Goal: Task Accomplishment & Management: Use online tool/utility

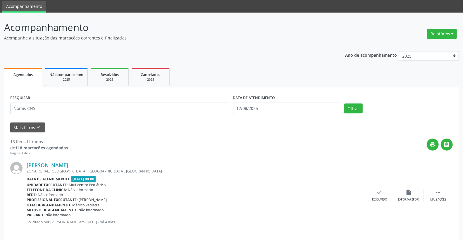
scroll to position [65, 0]
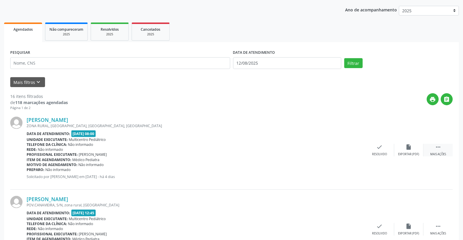
click at [439, 146] on icon "" at bounding box center [438, 147] width 6 height 6
click at [410, 146] on icon "alarm_off" at bounding box center [409, 147] width 6 height 6
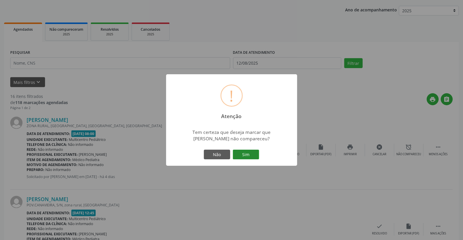
click at [245, 152] on button "Sim" at bounding box center [246, 155] width 26 height 10
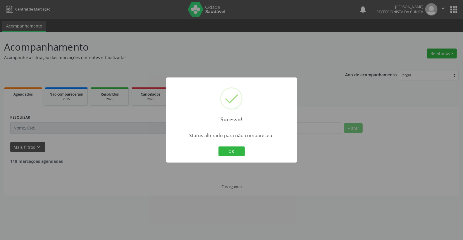
scroll to position [0, 0]
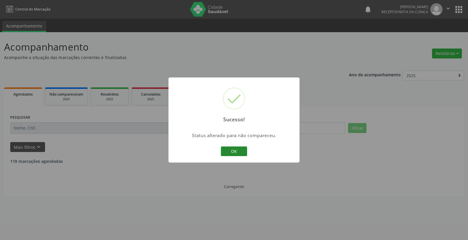
click at [238, 147] on button "OK" at bounding box center [234, 152] width 26 height 10
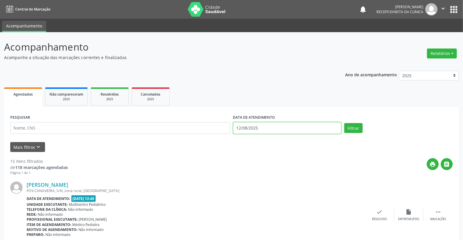
click at [276, 125] on input "12/08/2025" at bounding box center [287, 128] width 109 height 12
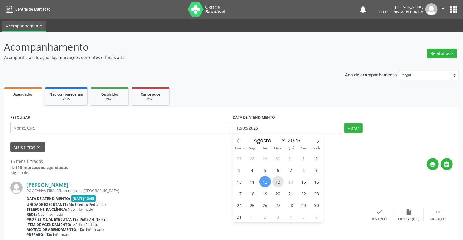
click at [280, 177] on span "13" at bounding box center [277, 181] width 11 height 11
type input "[DATE]"
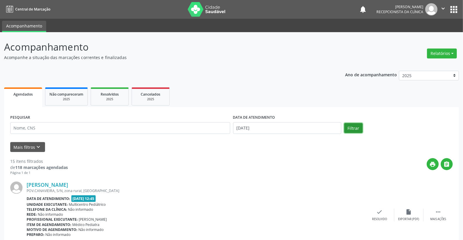
click at [356, 126] on button "Filtrar" at bounding box center [353, 128] width 18 height 10
click at [283, 129] on input "[DATE]" at bounding box center [287, 128] width 109 height 12
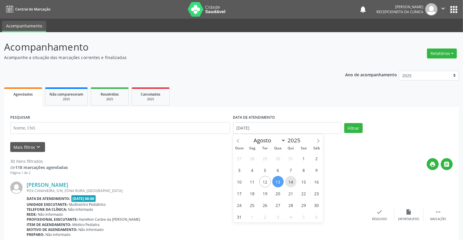
click at [288, 179] on span "14" at bounding box center [290, 181] width 11 height 11
type input "14/08/2025"
click at [288, 179] on span "14" at bounding box center [290, 181] width 11 height 11
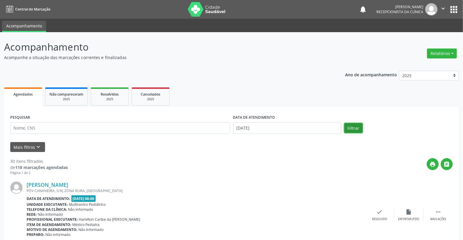
click at [348, 130] on button "Filtrar" at bounding box center [353, 128] width 18 height 10
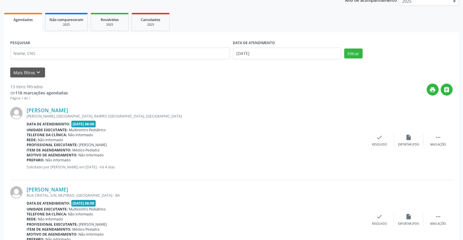
scroll to position [97, 0]
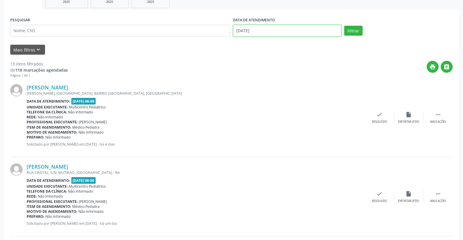
drag, startPoint x: 287, startPoint y: 31, endPoint x: 276, endPoint y: 36, distance: 11.8
click at [285, 32] on input "14/08/2025" at bounding box center [287, 31] width 109 height 12
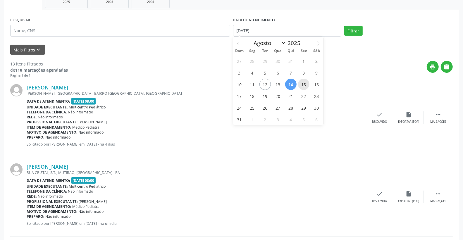
click at [303, 84] on span "15" at bounding box center [303, 84] width 11 height 11
type input "15/08/2025"
click at [303, 84] on span "15" at bounding box center [303, 84] width 11 height 11
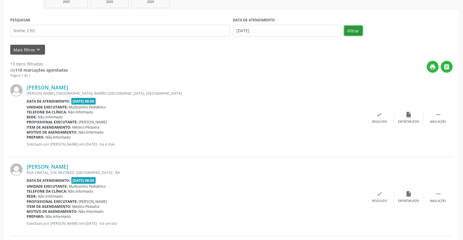
click at [355, 33] on button "Filtrar" at bounding box center [353, 31] width 18 height 10
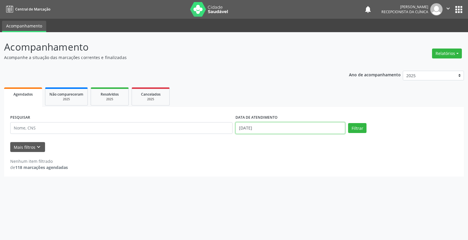
click at [267, 128] on input "15/08/2025" at bounding box center [291, 128] width 110 height 12
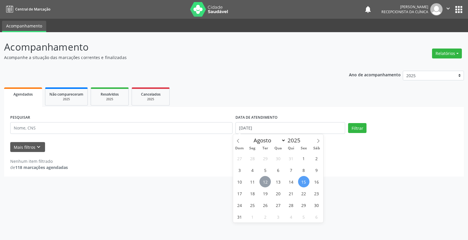
click at [268, 183] on span "12" at bounding box center [265, 181] width 11 height 11
type input "12/08/2025"
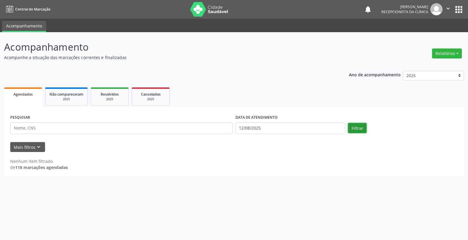
click at [357, 129] on button "Filtrar" at bounding box center [357, 128] width 18 height 10
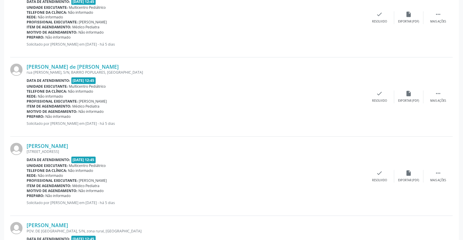
scroll to position [620, 0]
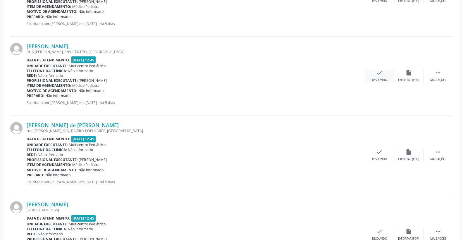
click at [379, 74] on icon "check" at bounding box center [380, 73] width 6 height 6
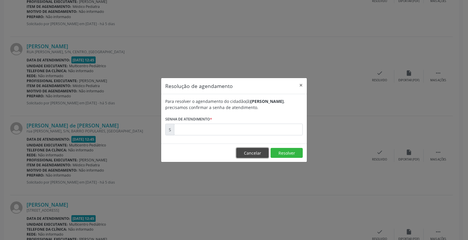
click at [246, 149] on button "Cancelar" at bounding box center [252, 153] width 32 height 10
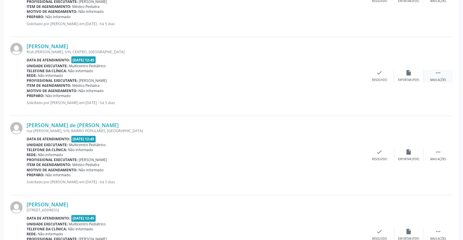
click at [437, 75] on icon "" at bounding box center [438, 73] width 6 height 6
click at [352, 72] on icon "print" at bounding box center [350, 73] width 6 height 6
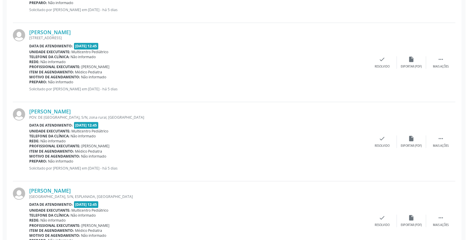
scroll to position [815, 0]
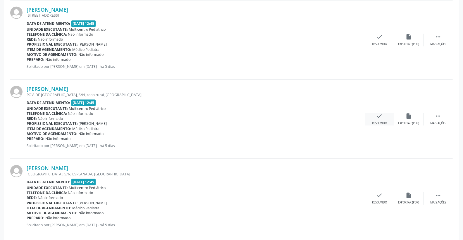
click at [378, 113] on icon "check" at bounding box center [380, 116] width 6 height 6
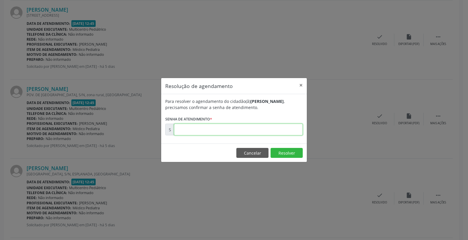
click at [282, 129] on input "text" at bounding box center [238, 130] width 129 height 12
type input "00170595"
click at [290, 147] on footer "Cancelar Resolver" at bounding box center [234, 153] width 146 height 18
click at [288, 152] on button "Resolver" at bounding box center [287, 153] width 32 height 10
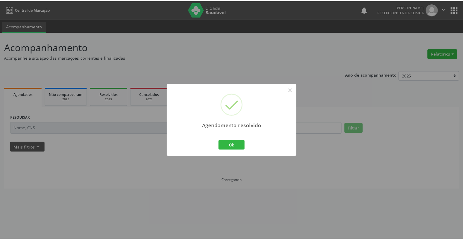
scroll to position [0, 0]
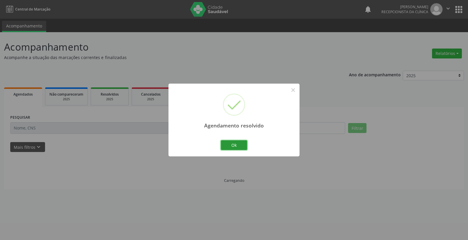
click at [237, 145] on button "Ok" at bounding box center [234, 145] width 26 height 10
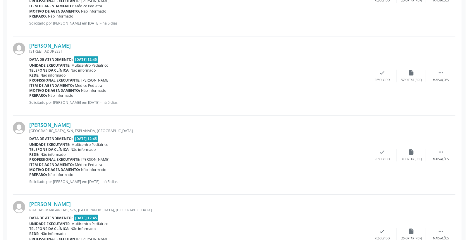
scroll to position [780, 0]
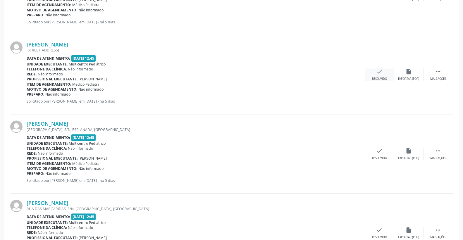
click at [383, 72] on div "check Resolvido" at bounding box center [379, 74] width 29 height 13
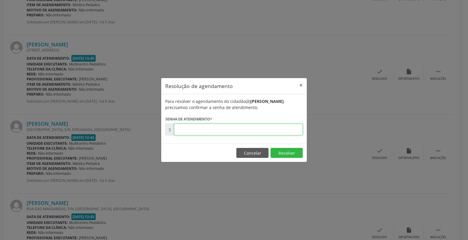
drag, startPoint x: 265, startPoint y: 129, endPoint x: 267, endPoint y: 131, distance: 3.1
click at [265, 130] on input "text" at bounding box center [238, 130] width 129 height 12
type input "00170584"
click at [281, 157] on button "Resolver" at bounding box center [287, 153] width 32 height 10
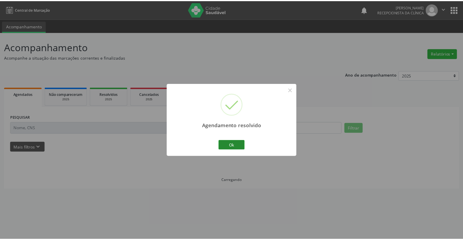
scroll to position [0, 0]
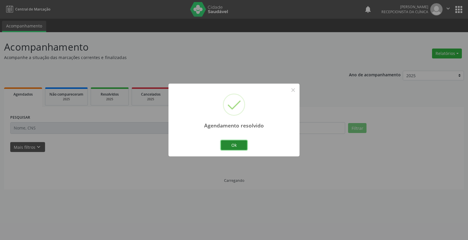
click at [238, 144] on button "Ok" at bounding box center [234, 145] width 26 height 10
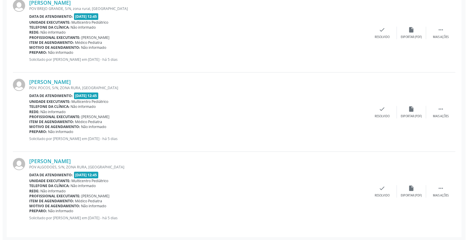
scroll to position [981, 0]
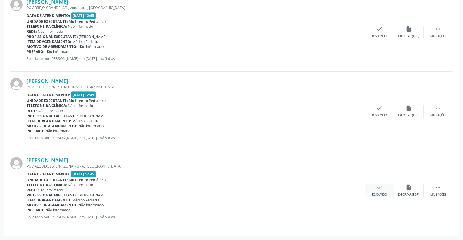
click at [379, 190] on icon "check" at bounding box center [380, 187] width 6 height 6
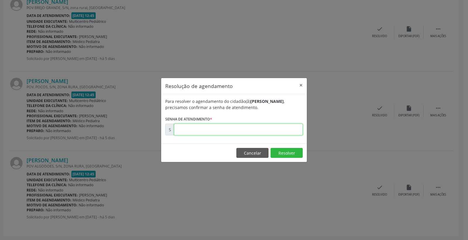
drag, startPoint x: 252, startPoint y: 133, endPoint x: 255, endPoint y: 132, distance: 3.3
click at [252, 133] on input "text" at bounding box center [238, 130] width 129 height 12
type input "00170656"
click at [285, 152] on button "Resolver" at bounding box center [287, 153] width 32 height 10
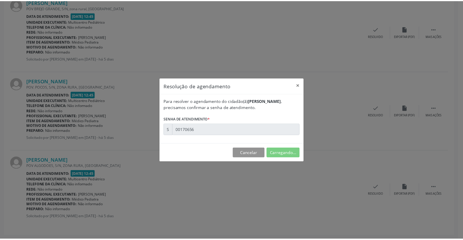
scroll to position [0, 0]
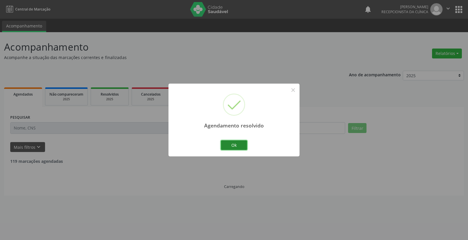
click at [229, 144] on button "Ok" at bounding box center [234, 145] width 26 height 10
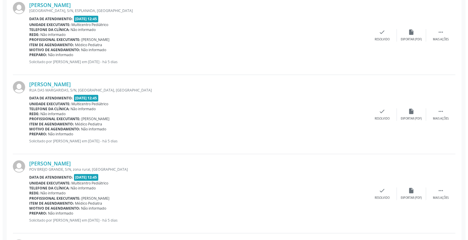
scroll to position [845, 0]
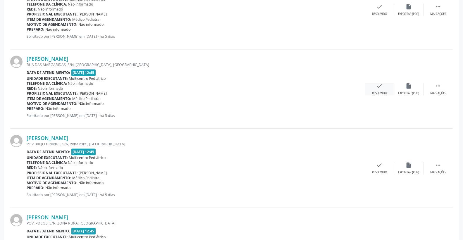
click at [378, 85] on icon "check" at bounding box center [380, 86] width 6 height 6
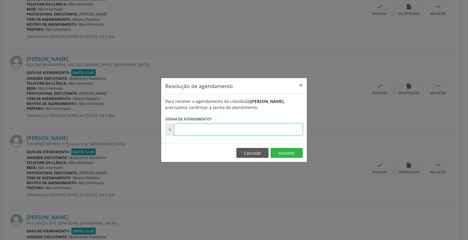
drag, startPoint x: 267, startPoint y: 125, endPoint x: 274, endPoint y: 129, distance: 7.6
click at [267, 125] on input "text" at bounding box center [238, 130] width 129 height 12
type input "00170611"
click at [283, 149] on button "Resolver" at bounding box center [287, 153] width 32 height 10
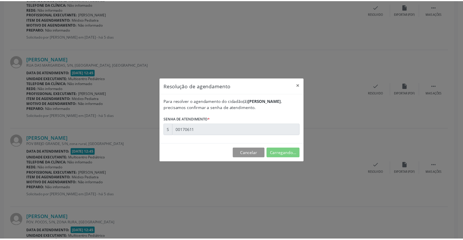
scroll to position [0, 0]
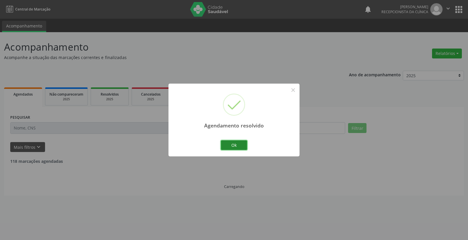
click at [234, 145] on button "Ok" at bounding box center [234, 145] width 26 height 10
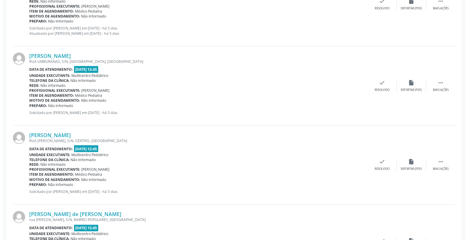
scroll to position [552, 0]
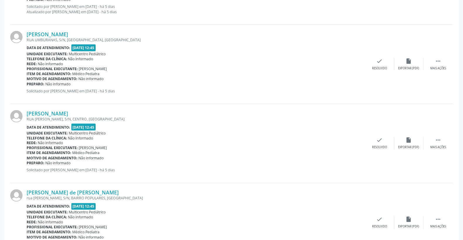
click at [385, 136] on div "[PERSON_NAME] [GEOGRAPHIC_DATA][PERSON_NAME], S/N, CENTRO, [GEOGRAPHIC_DATA] Da…" at bounding box center [231, 143] width 443 height 79
click at [379, 142] on icon "check" at bounding box center [380, 140] width 6 height 6
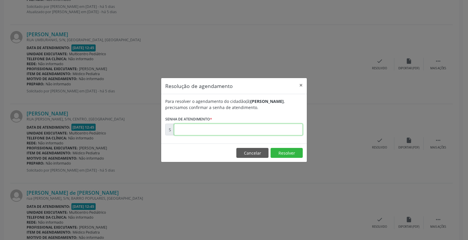
click at [280, 133] on input "text" at bounding box center [238, 130] width 129 height 12
click at [284, 152] on button "Resolver" at bounding box center [287, 153] width 32 height 10
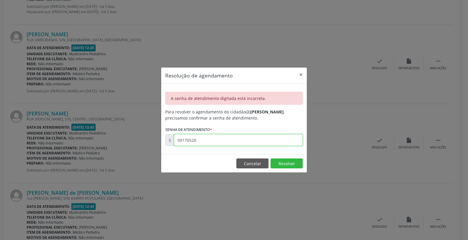
click at [196, 139] on input "00170520" at bounding box center [238, 140] width 129 height 12
type input "00170526"
click at [288, 164] on button "Resolver" at bounding box center [287, 164] width 32 height 10
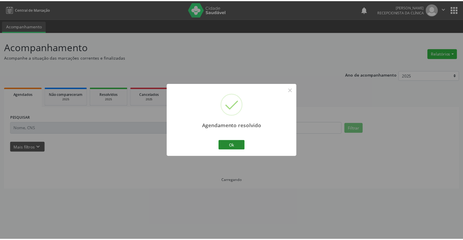
scroll to position [0, 0]
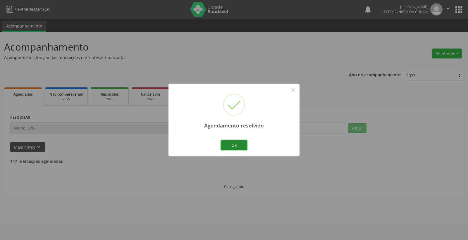
click at [237, 145] on button "Ok" at bounding box center [234, 145] width 26 height 10
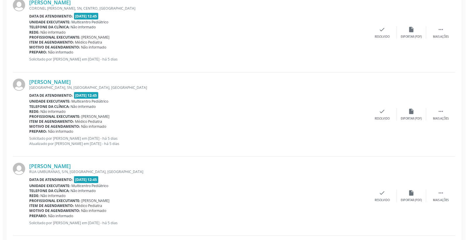
scroll to position [358, 0]
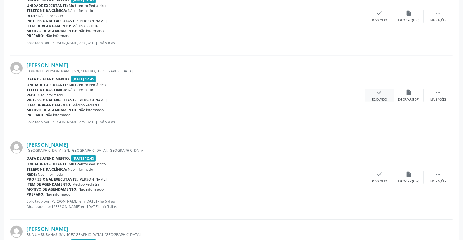
click at [380, 95] on icon "check" at bounding box center [380, 92] width 6 height 6
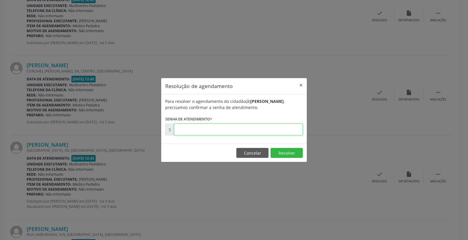
click at [289, 127] on input "text" at bounding box center [238, 130] width 129 height 12
type input "00170473"
click at [283, 150] on button "Resolver" at bounding box center [287, 153] width 32 height 10
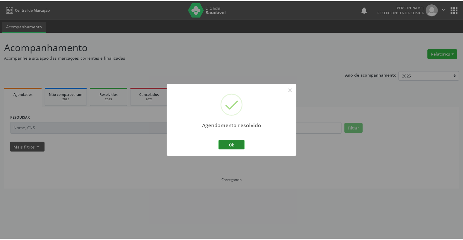
scroll to position [0, 0]
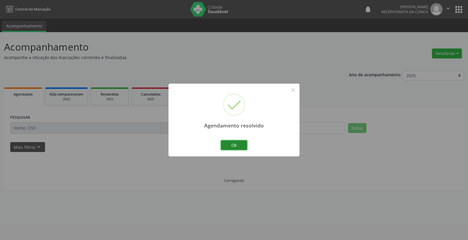
click at [234, 148] on button "Ok" at bounding box center [234, 145] width 26 height 10
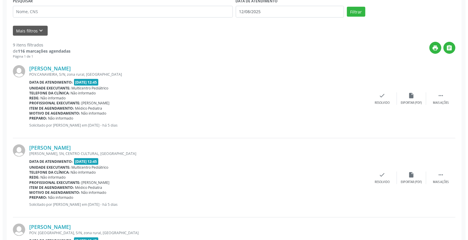
scroll to position [130, 0]
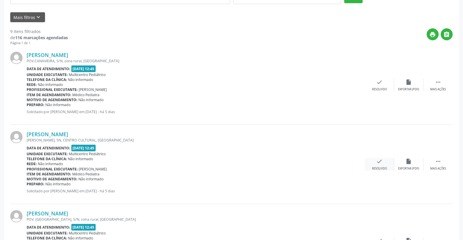
click at [385, 161] on div "check Resolvido" at bounding box center [379, 164] width 29 height 13
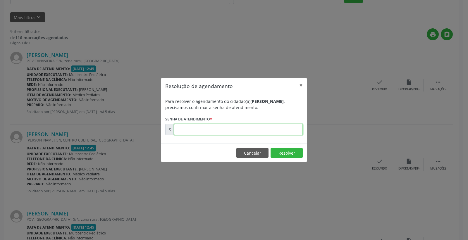
click at [275, 133] on input "text" at bounding box center [238, 130] width 129 height 12
type input "00170421"
click at [293, 150] on button "Resolver" at bounding box center [287, 153] width 32 height 10
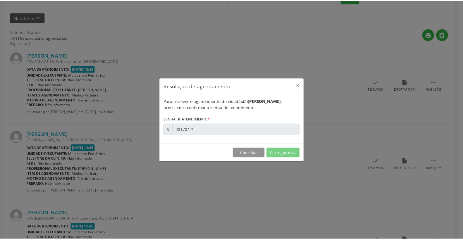
scroll to position [0, 0]
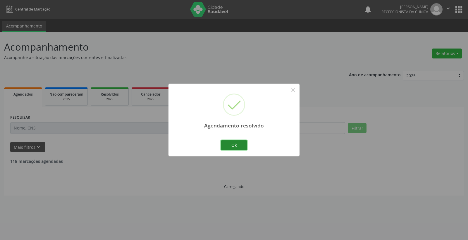
click at [224, 142] on button "Ok" at bounding box center [234, 145] width 26 height 10
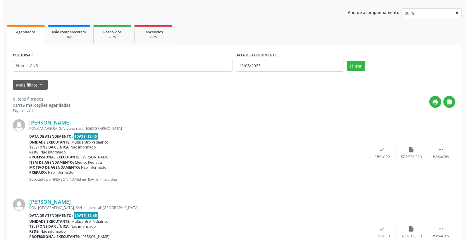
scroll to position [65, 0]
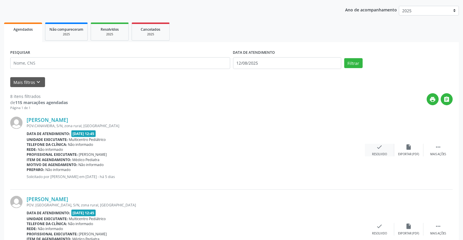
click at [385, 148] on div "check Resolvido" at bounding box center [379, 150] width 29 height 13
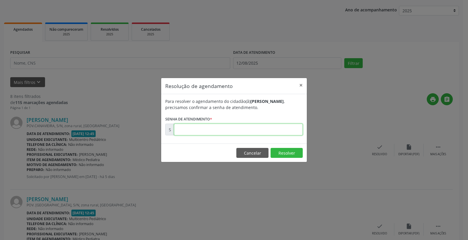
drag, startPoint x: 252, startPoint y: 130, endPoint x: 255, endPoint y: 128, distance: 4.2
click at [254, 128] on input "text" at bounding box center [238, 130] width 129 height 12
type input "00170373"
drag, startPoint x: 285, startPoint y: 161, endPoint x: 285, endPoint y: 154, distance: 7.0
click at [285, 159] on footer "Cancelar Resolver" at bounding box center [234, 153] width 146 height 18
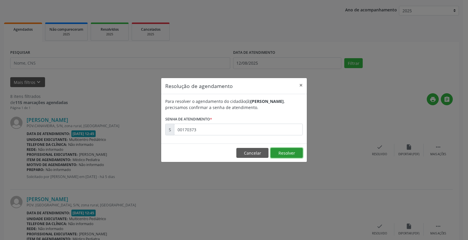
click at [285, 154] on button "Resolver" at bounding box center [287, 153] width 32 height 10
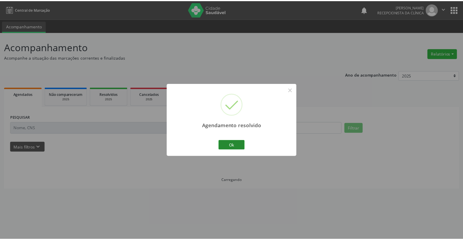
scroll to position [0, 0]
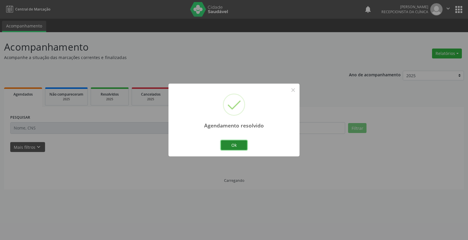
click at [241, 145] on button "Ok" at bounding box center [234, 145] width 26 height 10
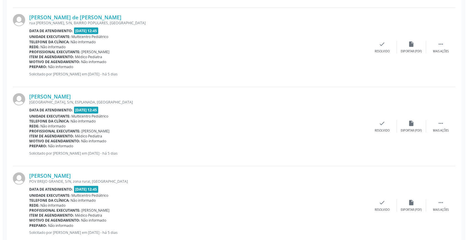
scroll to position [423, 0]
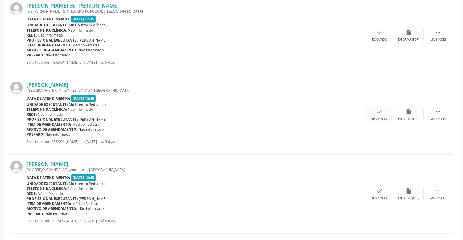
click at [381, 112] on icon "check" at bounding box center [380, 112] width 6 height 6
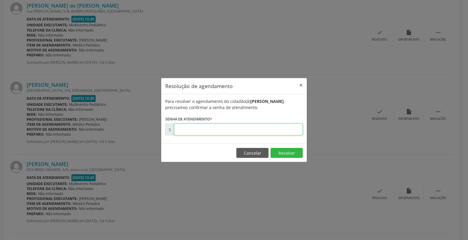
click at [290, 133] on input "text" at bounding box center [238, 130] width 129 height 12
type input "00170605"
click at [285, 154] on button "Resolver" at bounding box center [287, 153] width 32 height 10
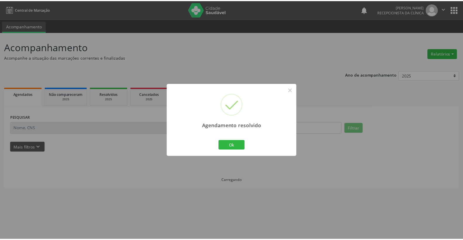
scroll to position [0, 0]
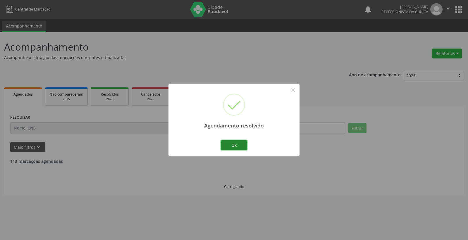
click at [240, 146] on button "Ok" at bounding box center [234, 145] width 26 height 10
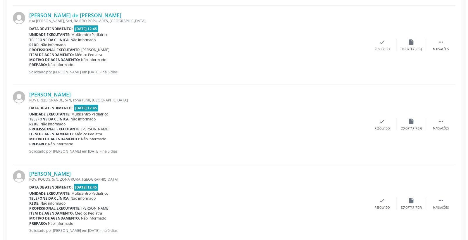
scroll to position [426, 0]
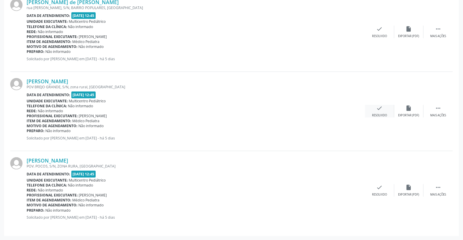
click at [378, 109] on icon "check" at bounding box center [380, 108] width 6 height 6
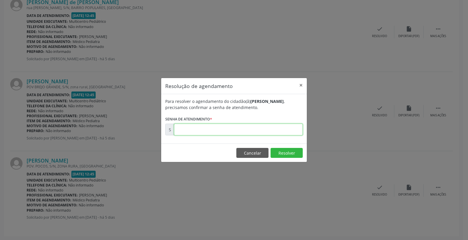
drag, startPoint x: 290, startPoint y: 132, endPoint x: 296, endPoint y: 134, distance: 6.3
click at [295, 134] on input "text" at bounding box center [238, 130] width 129 height 12
type input "00170642"
click at [277, 151] on button "Resolver" at bounding box center [287, 153] width 32 height 10
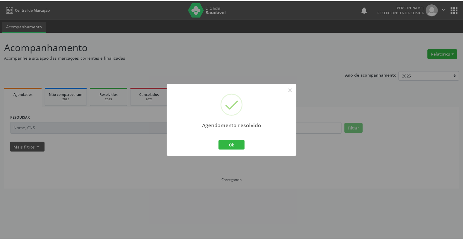
scroll to position [0, 0]
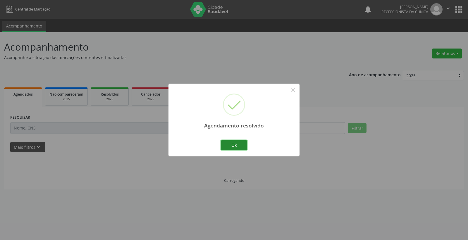
click at [242, 145] on button "Ok" at bounding box center [234, 145] width 26 height 10
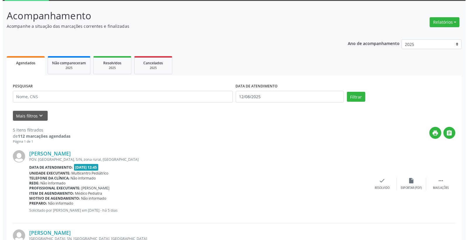
scroll to position [32, 0]
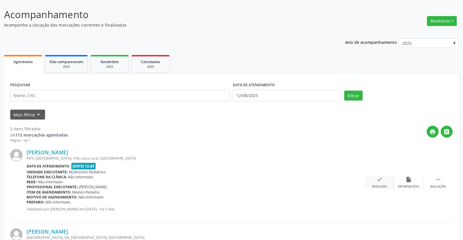
click at [386, 178] on div "check Resolvido" at bounding box center [379, 182] width 29 height 13
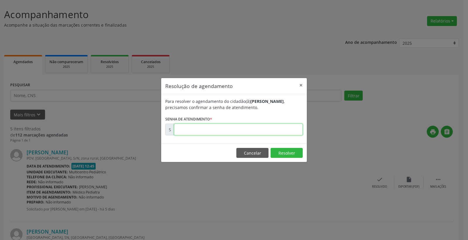
click at [265, 132] on input "text" at bounding box center [238, 130] width 129 height 12
type input "00170468"
click at [287, 158] on footer "Cancelar Resolver" at bounding box center [234, 153] width 146 height 18
click at [287, 156] on button "Resolver" at bounding box center [287, 153] width 32 height 10
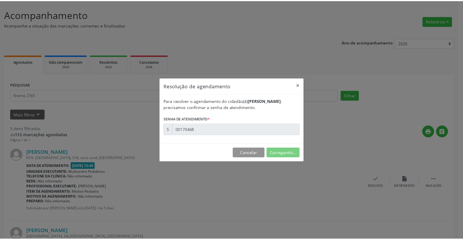
scroll to position [0, 0]
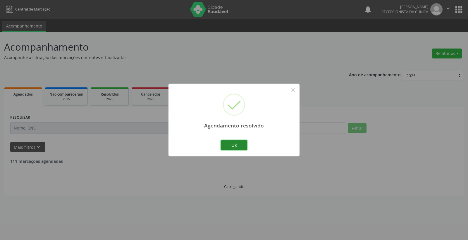
click at [236, 145] on button "Ok" at bounding box center [234, 145] width 26 height 10
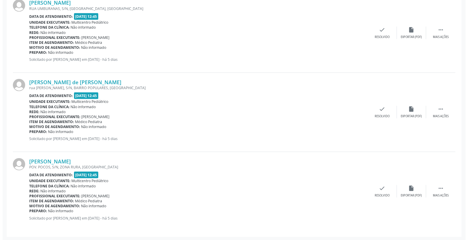
scroll to position [267, 0]
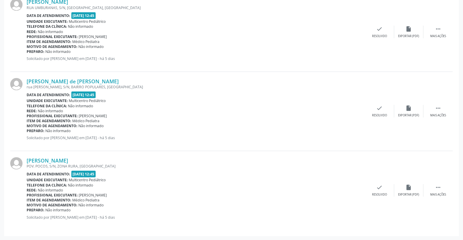
click at [386, 183] on div "[PERSON_NAME] POV. POCOS, S/N, ZONA RURA, [GEOGRAPHIC_DATA] Data de atendimento…" at bounding box center [231, 190] width 443 height 79
click at [384, 186] on div "check Resolvido" at bounding box center [379, 190] width 29 height 13
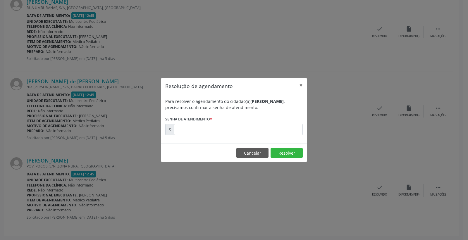
drag, startPoint x: 275, startPoint y: 137, endPoint x: 274, endPoint y: 129, distance: 8.1
click at [274, 135] on div "Para resolver o agendamento do cidadão(ã) [PERSON_NAME] , precisamos confirmar …" at bounding box center [234, 118] width 146 height 49
click at [274, 129] on input "text" at bounding box center [238, 130] width 129 height 12
type input "00170643"
click at [287, 153] on button "Resolver" at bounding box center [287, 153] width 32 height 10
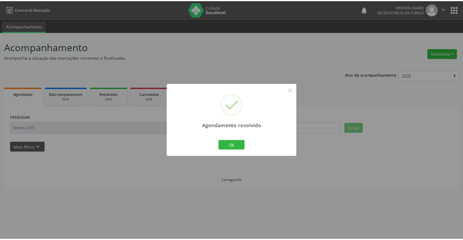
scroll to position [0, 0]
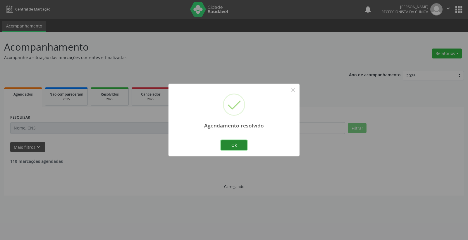
click at [237, 141] on button "Ok" at bounding box center [234, 145] width 26 height 10
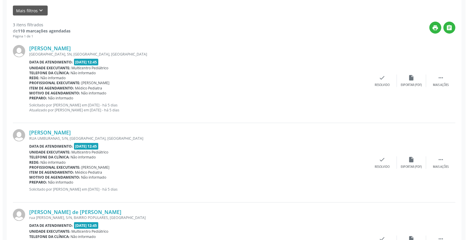
scroll to position [188, 0]
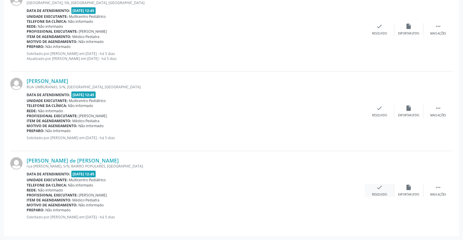
click at [377, 188] on icon "check" at bounding box center [380, 187] width 6 height 6
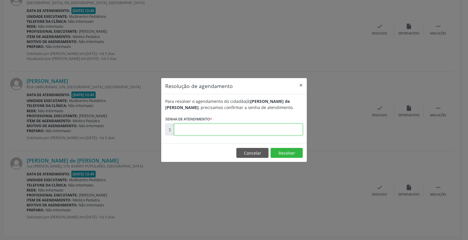
click at [270, 130] on input "text" at bounding box center [238, 130] width 129 height 12
type input "00170543"
click at [288, 155] on button "Resolver" at bounding box center [287, 153] width 32 height 10
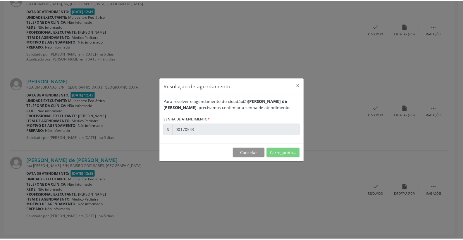
scroll to position [0, 0]
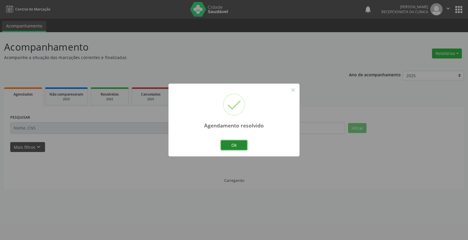
click at [239, 144] on button "Ok" at bounding box center [234, 145] width 26 height 10
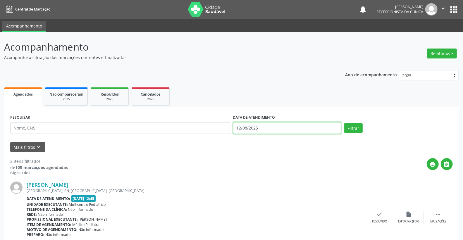
click at [262, 133] on body "Central de Marcação notifications [PERSON_NAME] Recepcionista da clínica  Conf…" at bounding box center [231, 120] width 463 height 240
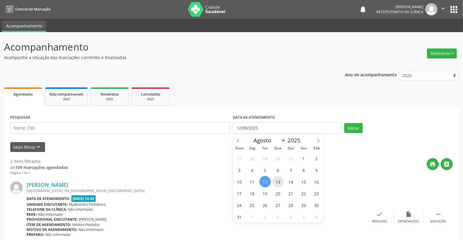
click at [283, 182] on span "13" at bounding box center [277, 181] width 11 height 11
type input "[DATE]"
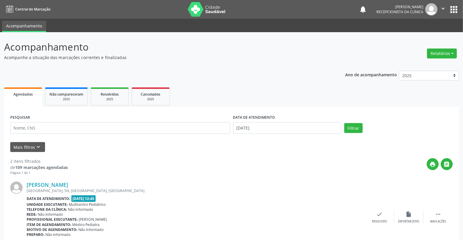
click at [351, 122] on div "PESQUISAR DATA DE ATENDIMENTO [DATE] Filtrar" at bounding box center [232, 125] width 446 height 25
click at [352, 126] on button "Filtrar" at bounding box center [353, 128] width 18 height 10
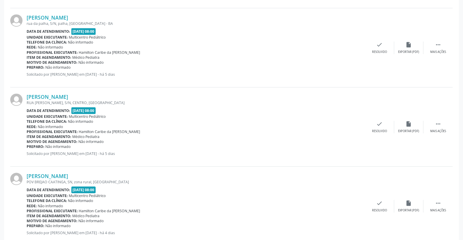
scroll to position [1152, 0]
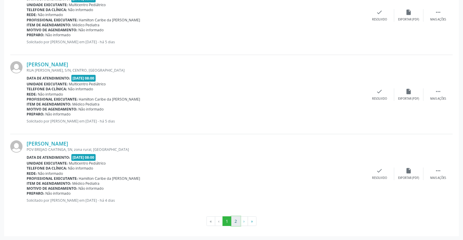
click at [236, 221] on button "2" at bounding box center [235, 222] width 9 height 10
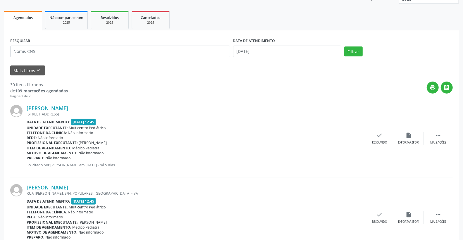
scroll to position [65, 0]
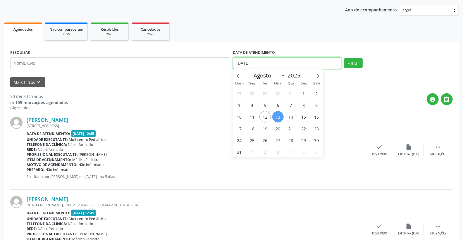
click at [249, 62] on input "[DATE]" at bounding box center [287, 63] width 109 height 12
click at [267, 116] on span "12" at bounding box center [265, 116] width 11 height 11
type input "12/08/2025"
click at [267, 116] on span "12" at bounding box center [265, 116] width 11 height 11
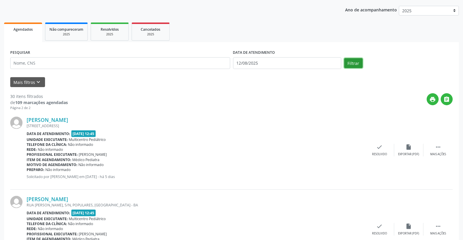
click at [353, 63] on button "Filtrar" at bounding box center [353, 63] width 18 height 10
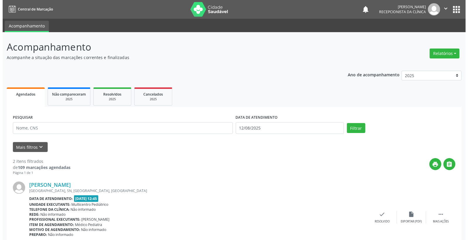
scroll to position [109, 0]
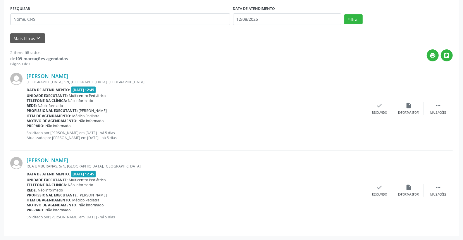
click at [68, 156] on div "[PERSON_NAME] [GEOGRAPHIC_DATA], [GEOGRAPHIC_DATA], [GEOGRAPHIC_DATA], [GEOGRAP…" at bounding box center [231, 190] width 443 height 79
click at [67, 161] on link "[PERSON_NAME]" at bounding box center [48, 160] width 42 height 6
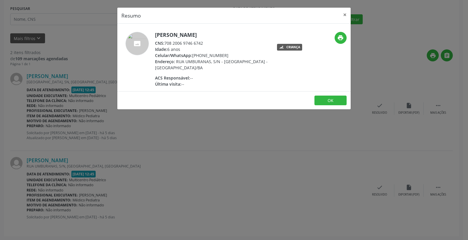
drag, startPoint x: 193, startPoint y: 54, endPoint x: 243, endPoint y: 54, distance: 49.7
click at [243, 54] on div "Celular/WhatsApp: [PHONE_NUMBER]" at bounding box center [212, 55] width 114 height 6
click at [347, 14] on button "×" at bounding box center [345, 15] width 12 height 14
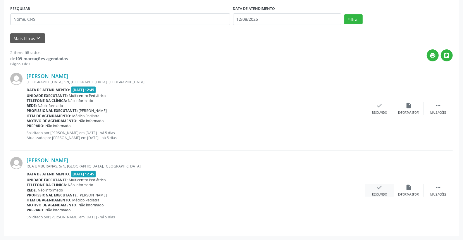
click at [380, 186] on icon "check" at bounding box center [380, 187] width 6 height 6
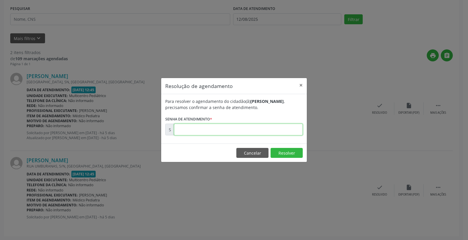
click at [281, 128] on input "text" at bounding box center [238, 130] width 129 height 12
click at [230, 129] on input "70820069" at bounding box center [238, 130] width 129 height 12
type input "00170505"
drag, startPoint x: 287, startPoint y: 159, endPoint x: 285, endPoint y: 155, distance: 3.8
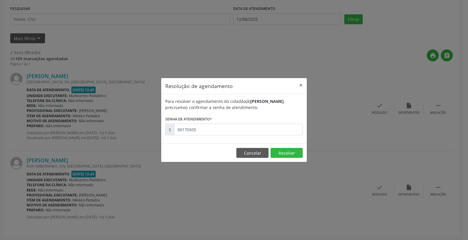
click at [286, 158] on footer "Cancelar Resolver" at bounding box center [234, 153] width 146 height 18
click at [285, 155] on button "Resolver" at bounding box center [287, 153] width 32 height 10
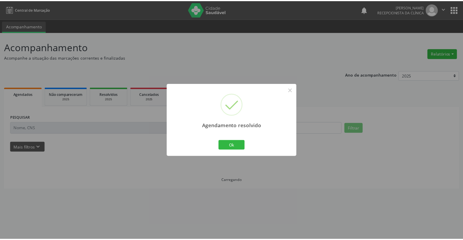
scroll to position [0, 0]
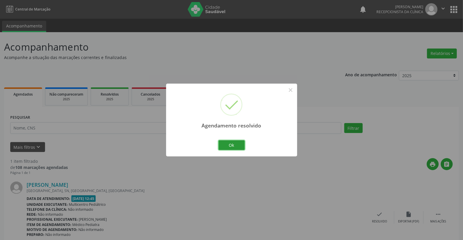
drag, startPoint x: 243, startPoint y: 146, endPoint x: 241, endPoint y: 148, distance: 3.0
click at [241, 147] on button "Ok" at bounding box center [232, 145] width 26 height 10
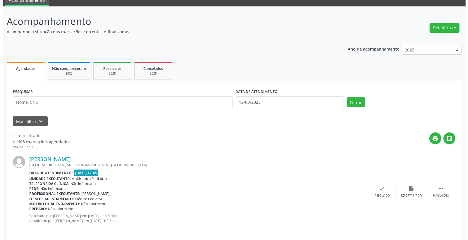
scroll to position [30, 0]
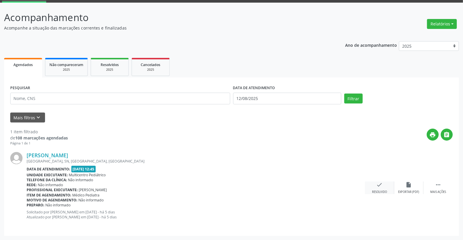
click at [382, 187] on icon "check" at bounding box center [380, 185] width 6 height 6
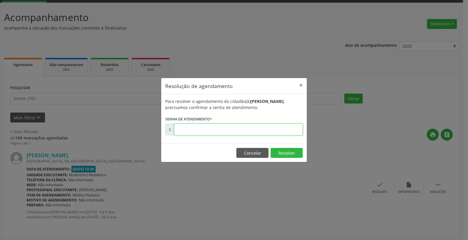
click at [258, 127] on input "text" at bounding box center [238, 130] width 129 height 12
type input "00170477"
click at [284, 153] on button "Resolver" at bounding box center [287, 153] width 32 height 10
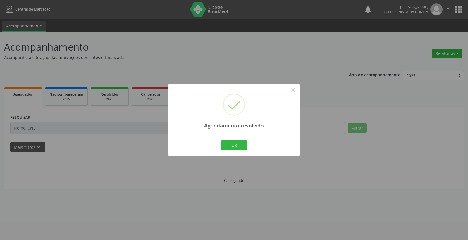
scroll to position [0, 0]
click at [237, 140] on button "Ok" at bounding box center [234, 145] width 26 height 10
